Goal: Browse casually: Explore the website without a specific task or goal

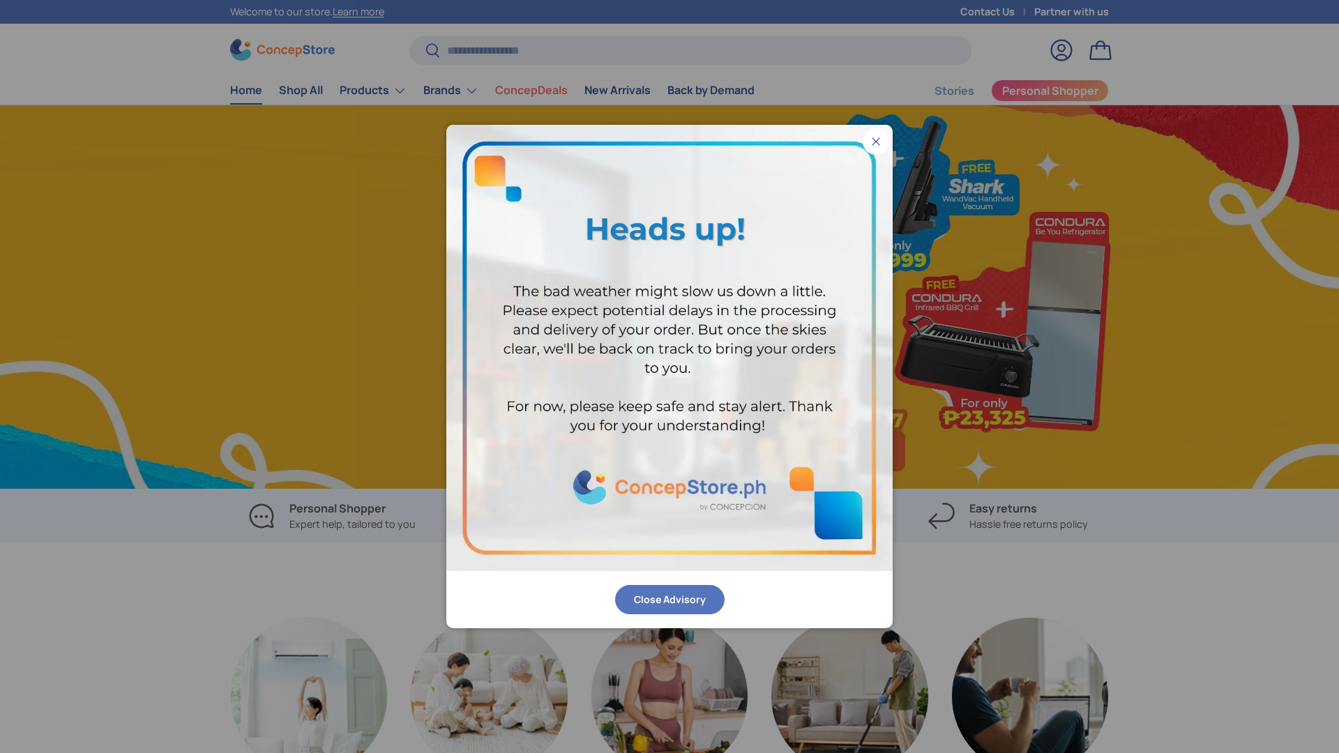
scroll to position [0, 1339]
